Goal: Download file/media

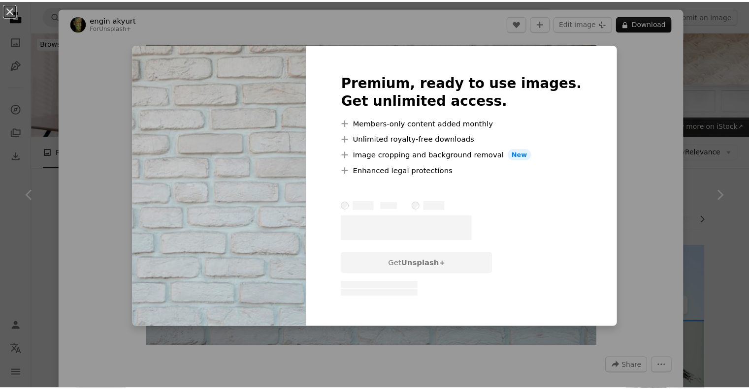
scroll to position [900, 0]
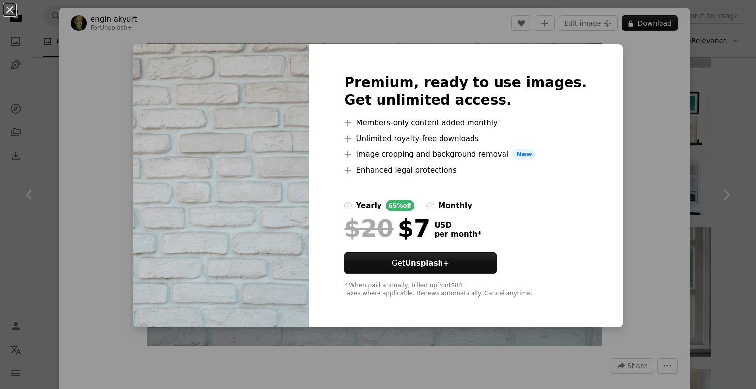
click at [621, 89] on div "An X shape Premium, ready to use images. Get unlimited access. A plus sign Memb…" at bounding box center [378, 194] width 756 height 389
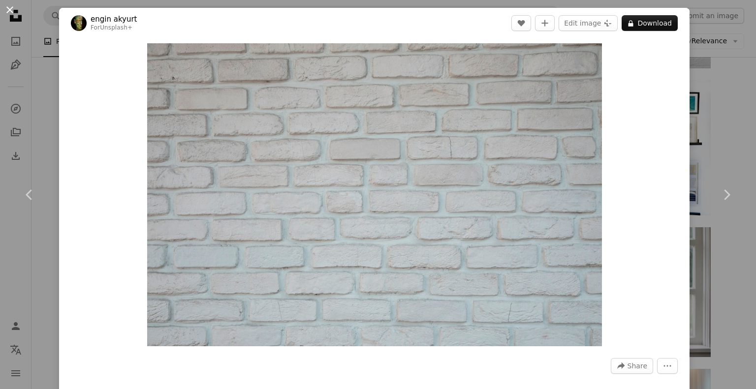
click at [9, 11] on button "An X shape" at bounding box center [10, 10] width 12 height 12
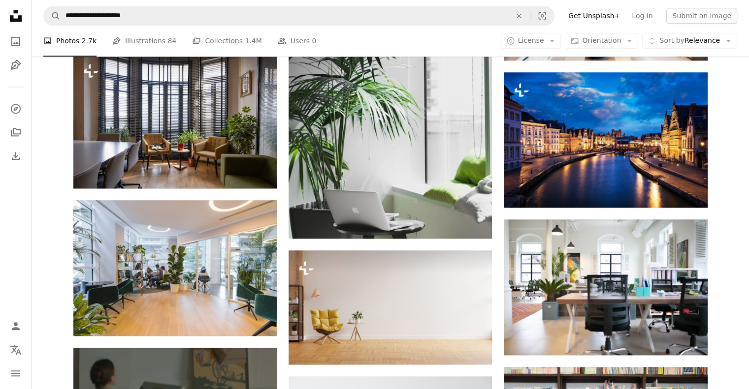
scroll to position [1339, 0]
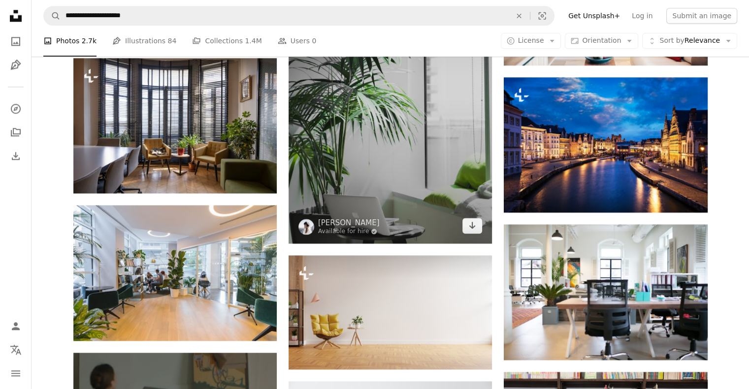
click at [421, 85] on img at bounding box center [389, 90] width 203 height 305
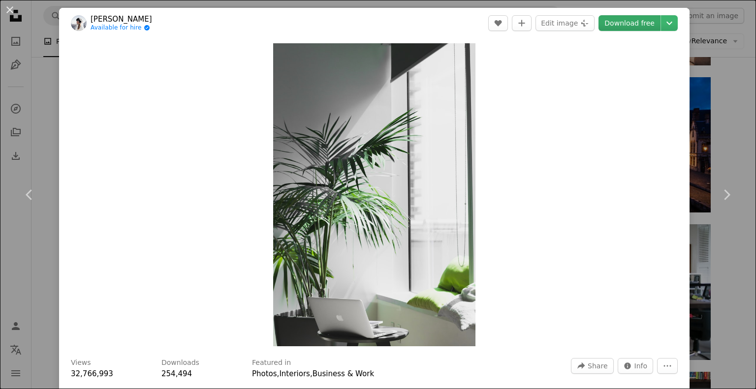
click at [612, 23] on link "Download free" at bounding box center [629, 23] width 62 height 16
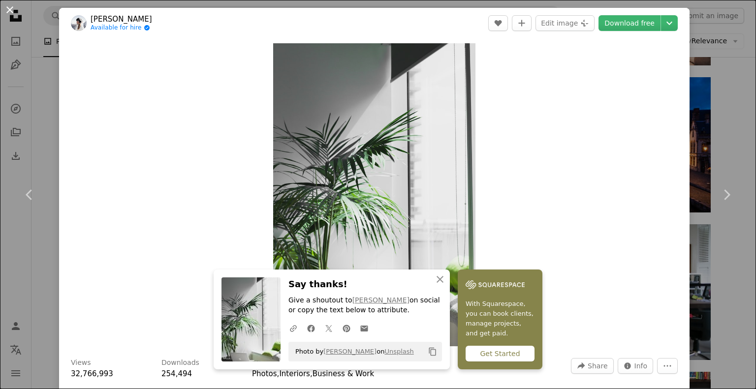
click at [9, 12] on button "An X shape" at bounding box center [10, 10] width 12 height 12
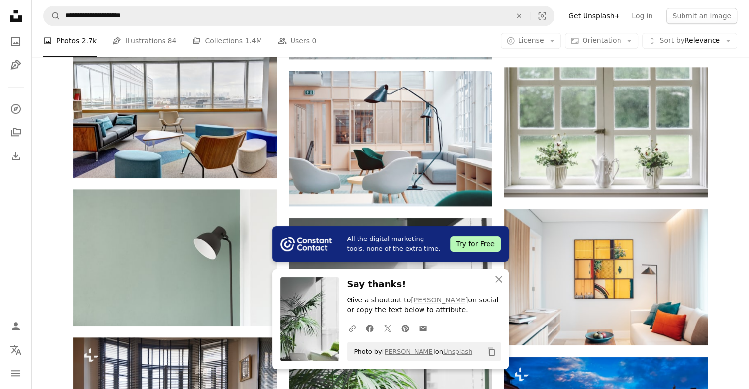
scroll to position [1055, 0]
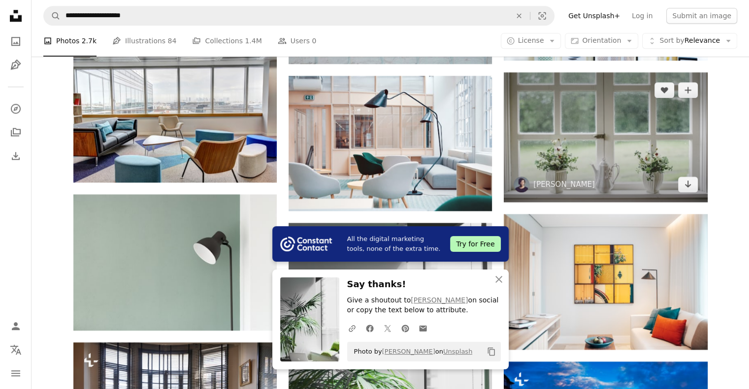
click at [609, 114] on img at bounding box center [604, 137] width 203 height 130
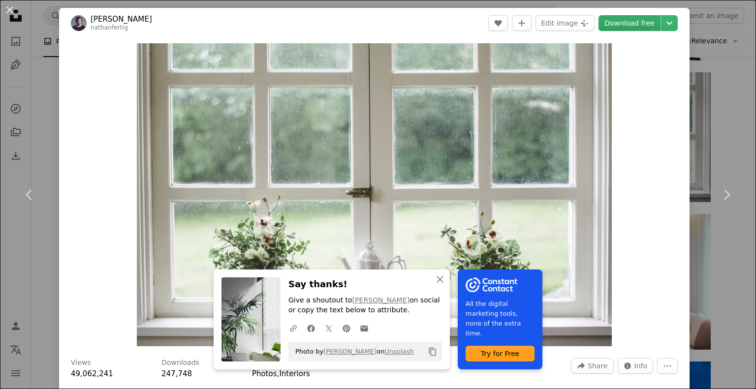
click at [631, 28] on link "Download free" at bounding box center [629, 23] width 62 height 16
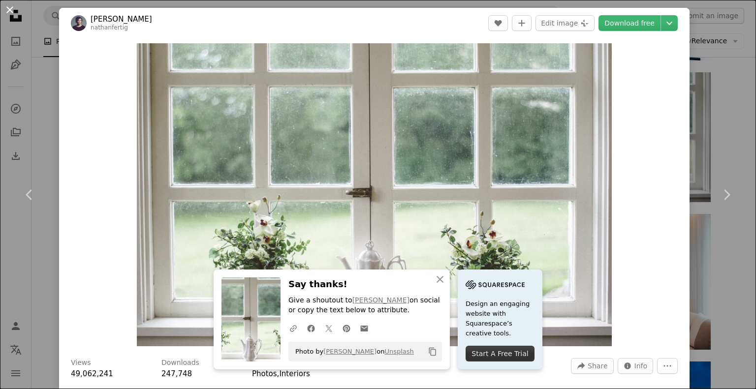
click at [9, 13] on button "An X shape" at bounding box center [10, 10] width 12 height 12
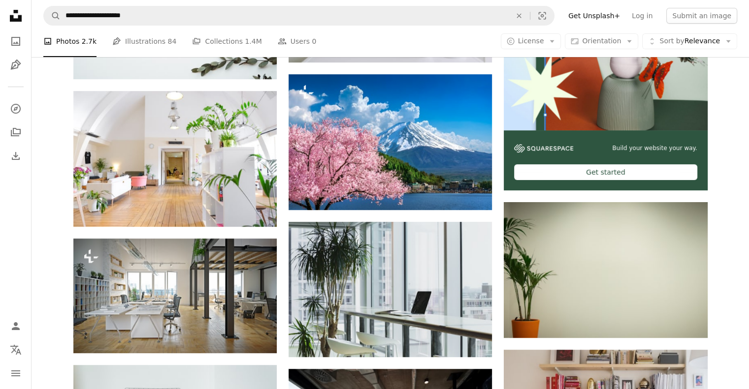
scroll to position [312, 0]
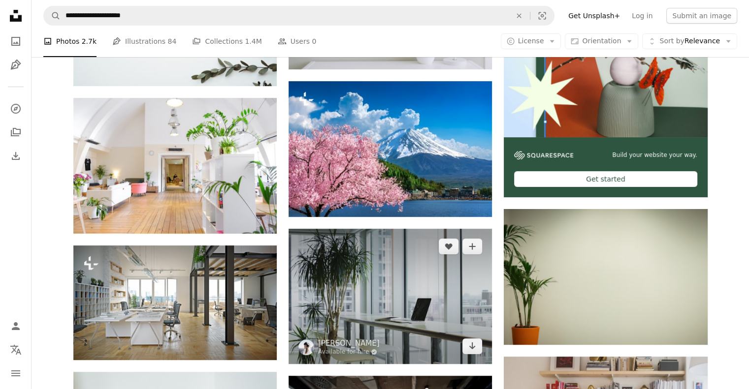
click at [390, 291] on img at bounding box center [389, 296] width 203 height 135
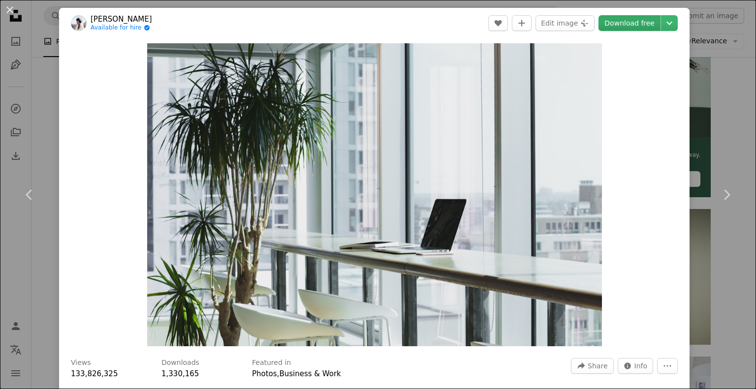
click at [616, 30] on link "Download free" at bounding box center [629, 23] width 62 height 16
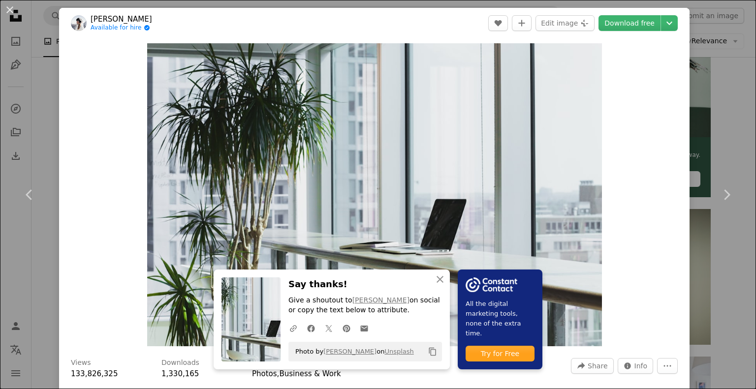
click at [35, 111] on div "An X shape Chevron left Chevron right An X shape Close Say thanks! Give a shout…" at bounding box center [378, 194] width 756 height 389
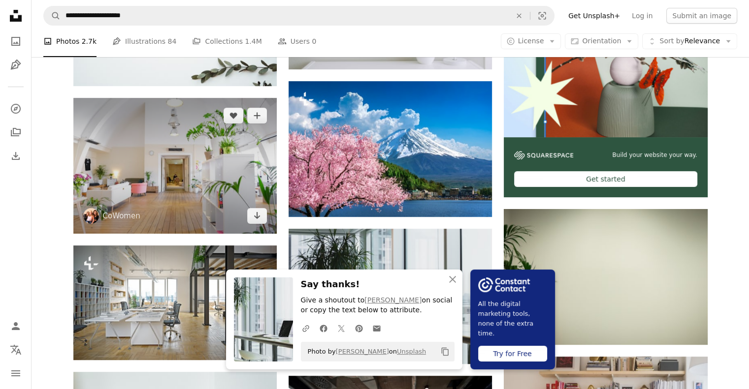
click at [199, 164] on img at bounding box center [174, 165] width 203 height 135
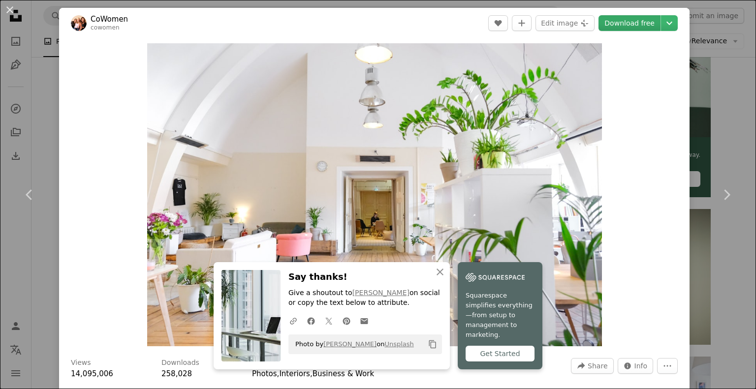
click at [621, 16] on link "Download free" at bounding box center [629, 23] width 62 height 16
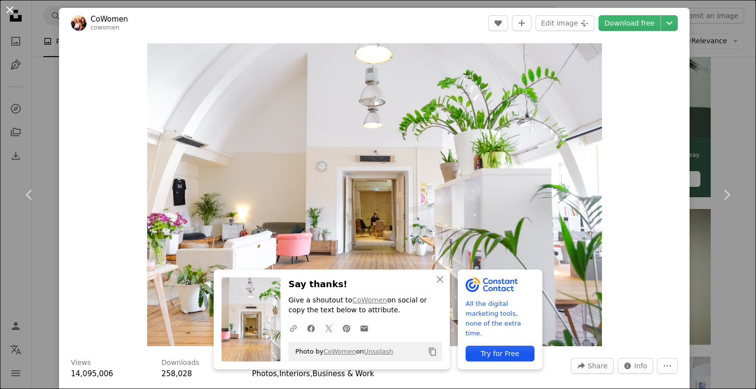
click at [15, 13] on button "An X shape" at bounding box center [10, 10] width 12 height 12
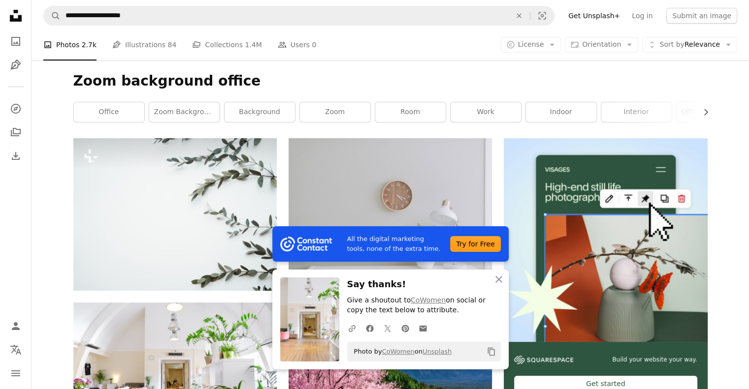
scroll to position [104, 0]
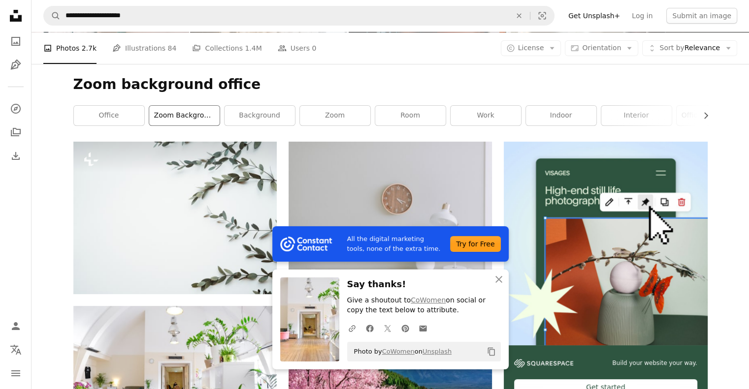
click at [189, 114] on link "zoom background" at bounding box center [184, 116] width 70 height 20
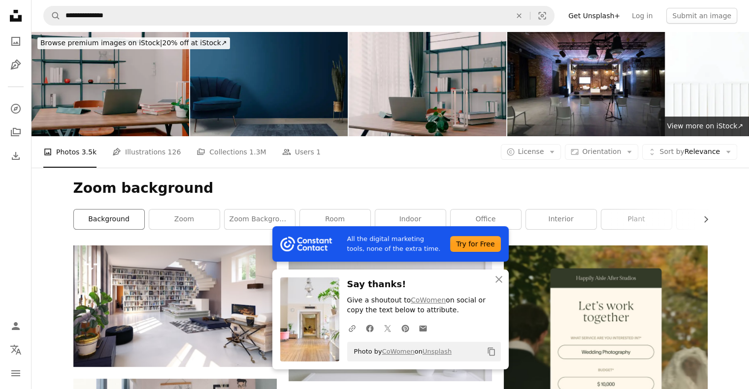
click at [122, 218] on link "background" at bounding box center [109, 220] width 70 height 20
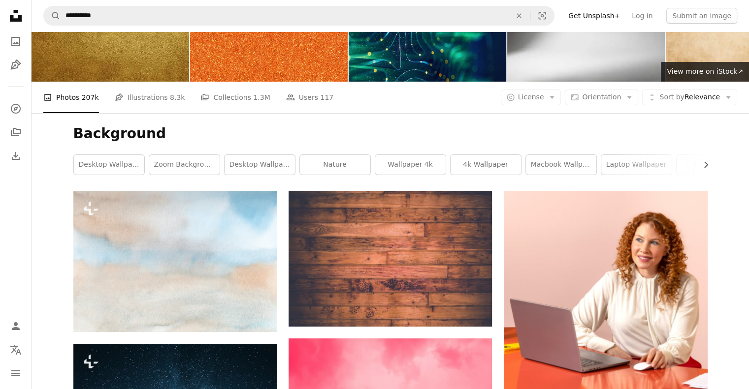
scroll to position [56, 0]
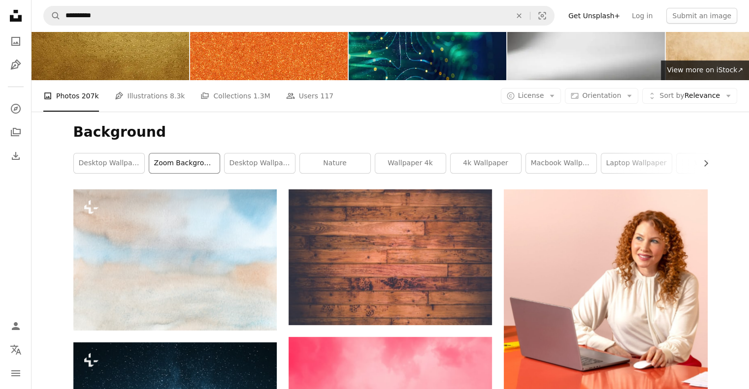
click at [201, 165] on link "zoom background" at bounding box center [184, 164] width 70 height 20
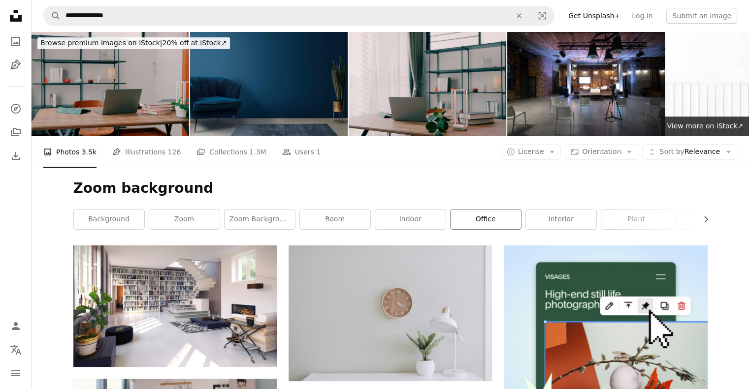
click at [484, 224] on link "office" at bounding box center [485, 220] width 70 height 20
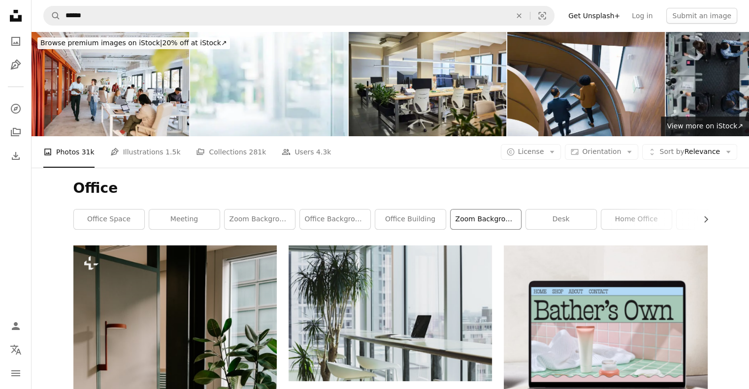
click at [507, 219] on link "zoom background office" at bounding box center [485, 220] width 70 height 20
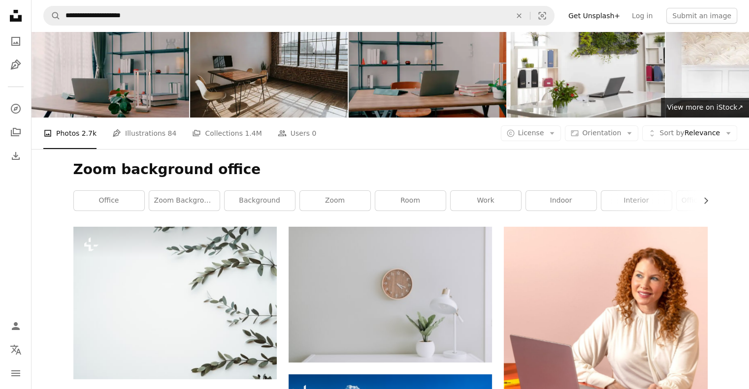
scroll to position [2, 0]
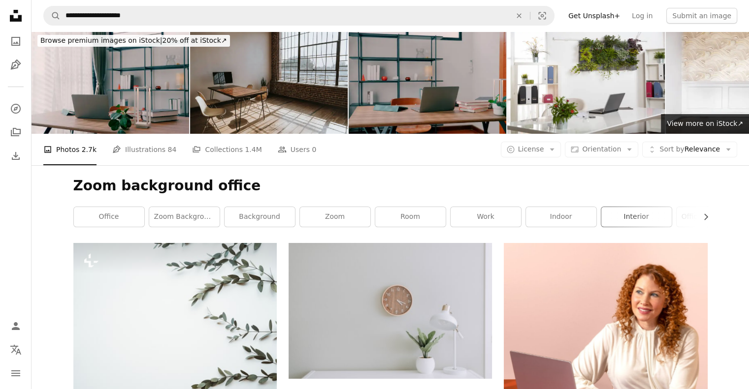
click at [641, 220] on link "interior" at bounding box center [636, 217] width 70 height 20
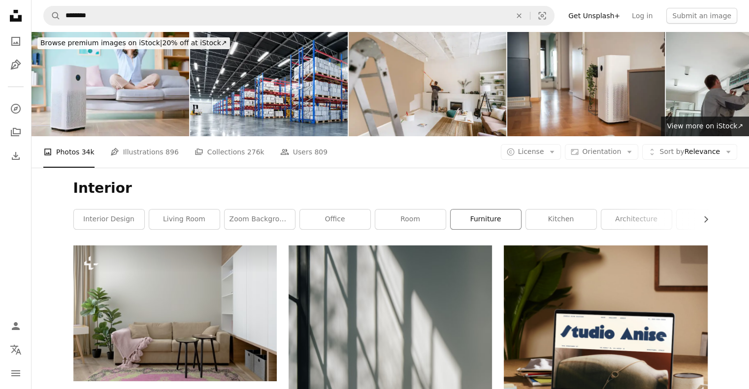
click at [474, 220] on link "furniture" at bounding box center [485, 220] width 70 height 20
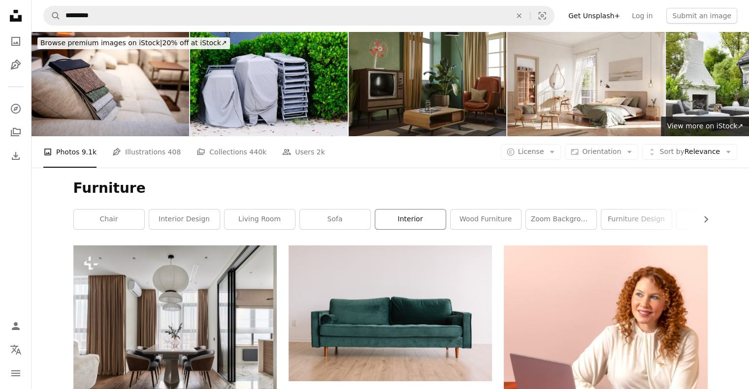
click at [396, 222] on link "interior" at bounding box center [410, 220] width 70 height 20
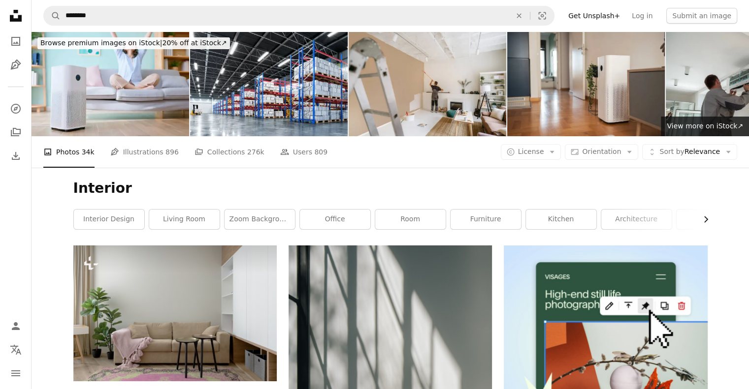
click at [710, 219] on icon "Chevron right" at bounding box center [705, 220] width 10 height 10
click at [711, 221] on div "Interior Chevron left interior design living room zoom background office room f…" at bounding box center [391, 207] width 658 height 78
click at [663, 222] on link "house" at bounding box center [671, 220] width 70 height 20
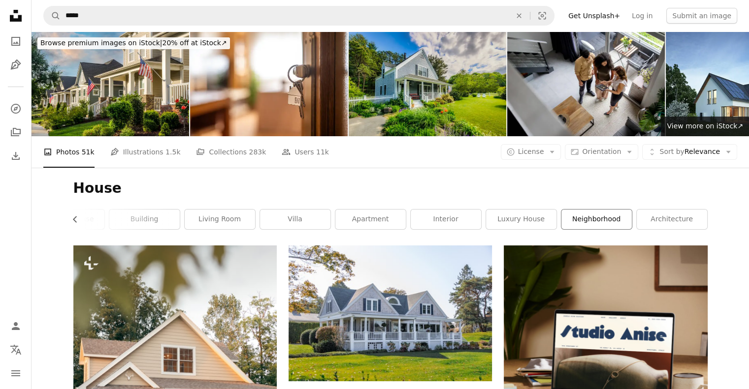
click at [584, 215] on link "neighborhood" at bounding box center [596, 220] width 70 height 20
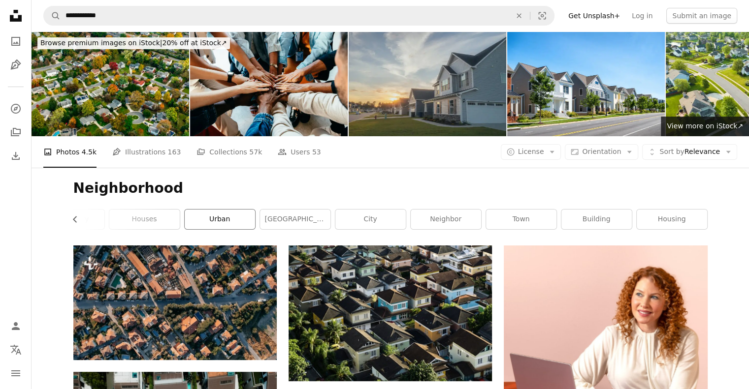
click at [232, 226] on link "urban" at bounding box center [220, 220] width 70 height 20
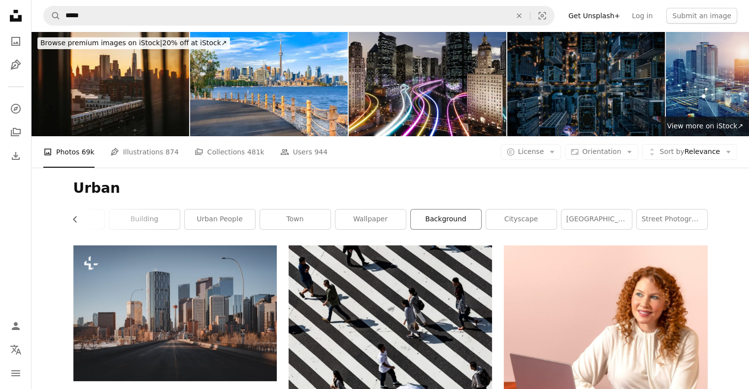
click at [467, 219] on link "background" at bounding box center [445, 220] width 70 height 20
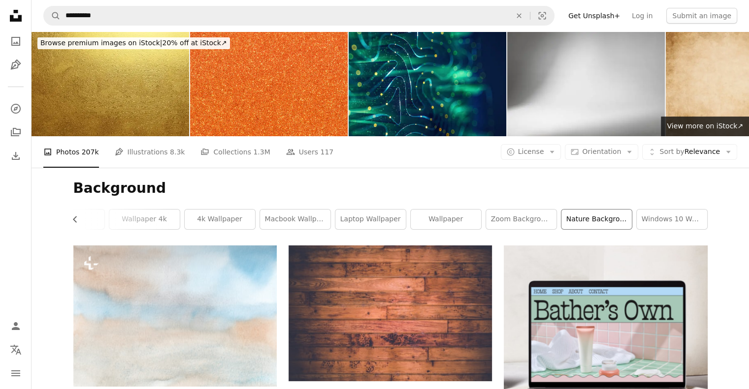
click at [595, 221] on link "nature background" at bounding box center [596, 220] width 70 height 20
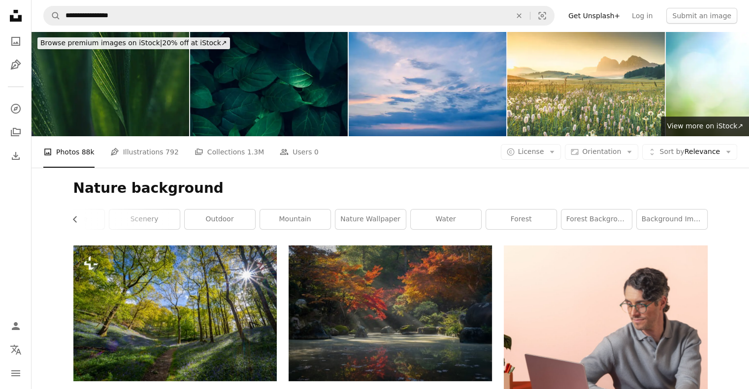
click at [652, 205] on div "Nature background Chevron left background nature wallpaper landscape scenery ou…" at bounding box center [391, 207] width 658 height 78
click at [654, 217] on link "background image" at bounding box center [671, 220] width 70 height 20
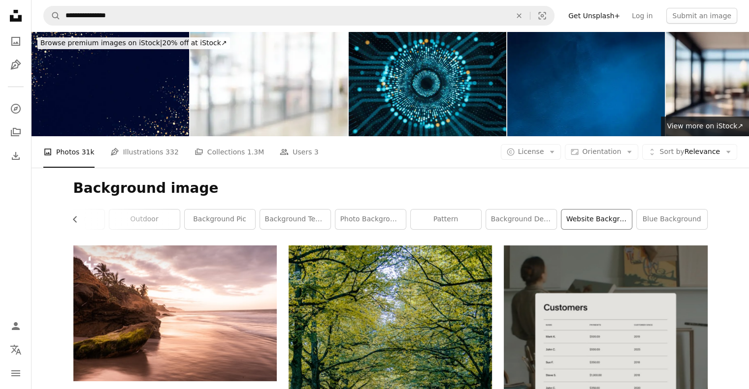
click at [604, 223] on link "website background" at bounding box center [596, 220] width 70 height 20
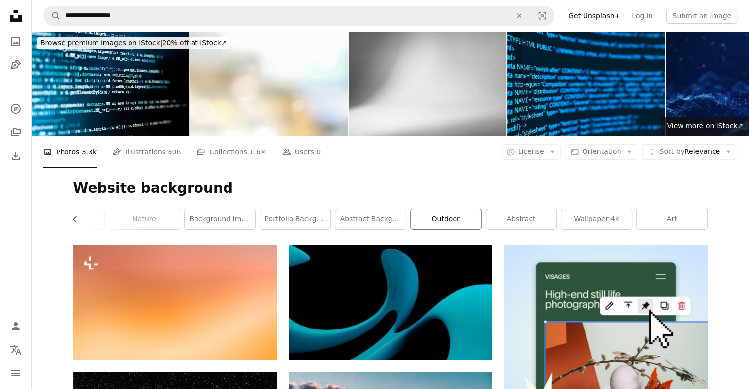
click at [429, 223] on link "outdoor" at bounding box center [445, 220] width 70 height 20
